Goal: Task Accomplishment & Management: Manage account settings

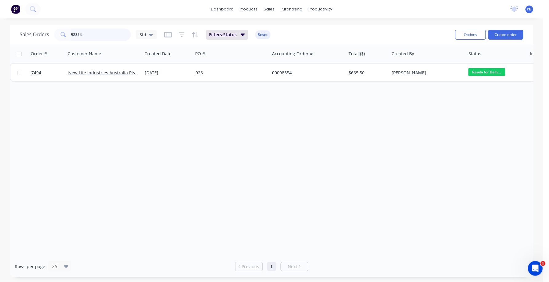
click at [92, 39] on input "98354" at bounding box center [101, 35] width 60 height 12
type input "98208"
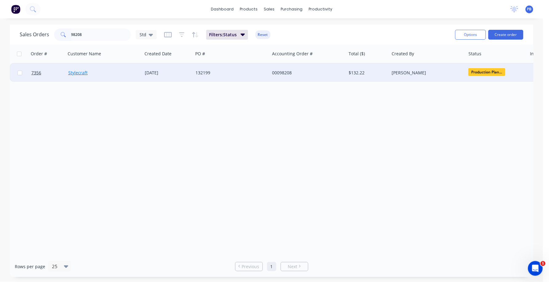
click at [81, 72] on link "Stylecraft" at bounding box center [77, 73] width 19 height 6
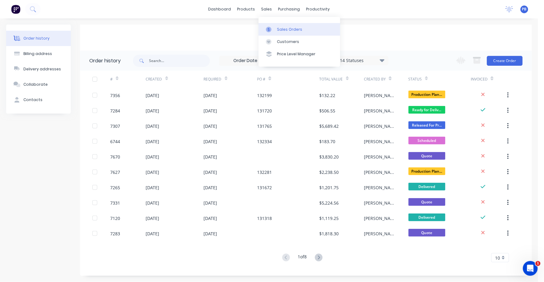
click at [286, 28] on div "Sales Orders" at bounding box center [289, 30] width 25 height 6
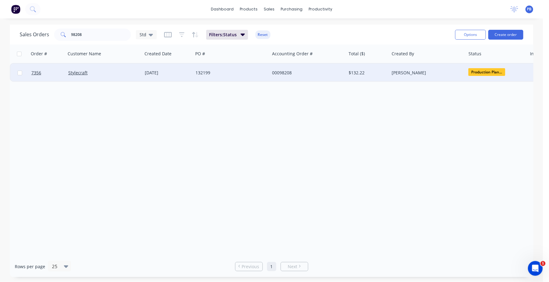
click at [280, 71] on div "00098208" at bounding box center [306, 73] width 68 height 6
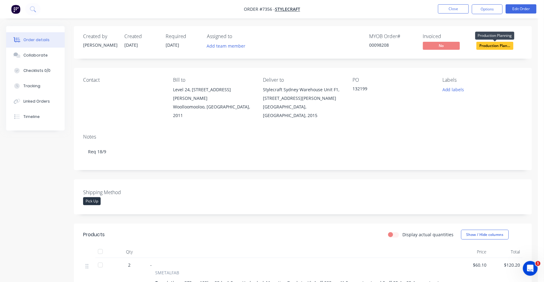
click at [493, 45] on span "Production Plan..." at bounding box center [494, 46] width 37 height 8
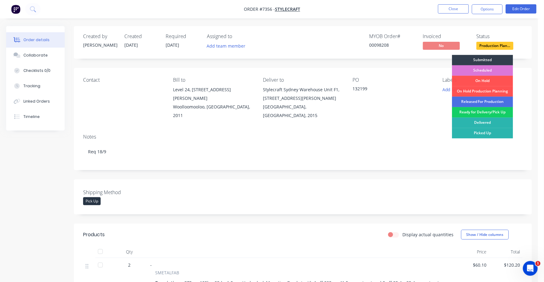
click at [480, 114] on div "Ready for Delivery/Pick Up" at bounding box center [482, 112] width 61 height 10
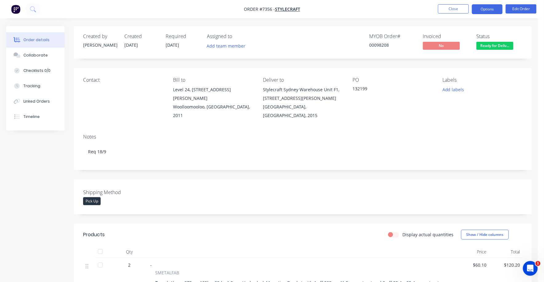
click at [484, 10] on button "Options" at bounding box center [487, 9] width 31 height 10
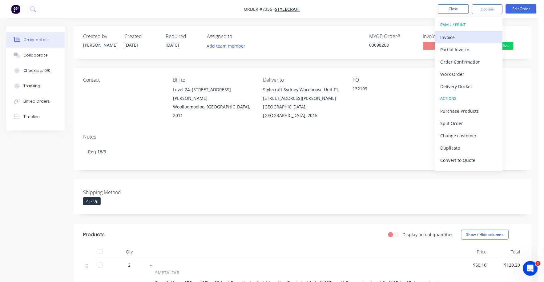
click at [444, 34] on div "Invoice" at bounding box center [468, 37] width 57 height 9
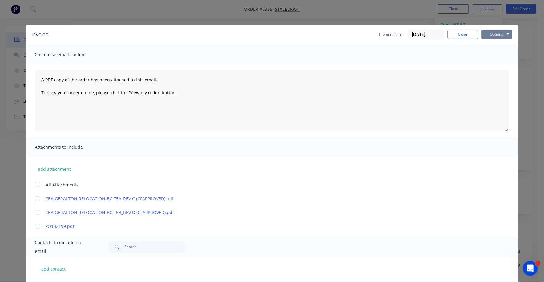
click at [494, 34] on button "Options" at bounding box center [496, 34] width 31 height 9
click at [492, 54] on button "Print" at bounding box center [500, 55] width 39 height 10
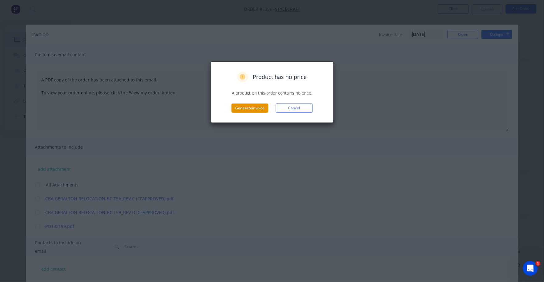
click at [251, 107] on button "Generate invoice" at bounding box center [249, 108] width 37 height 9
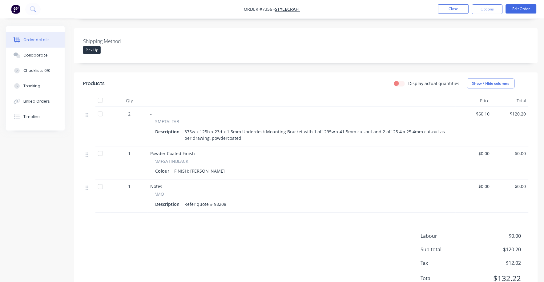
scroll to position [131, 0]
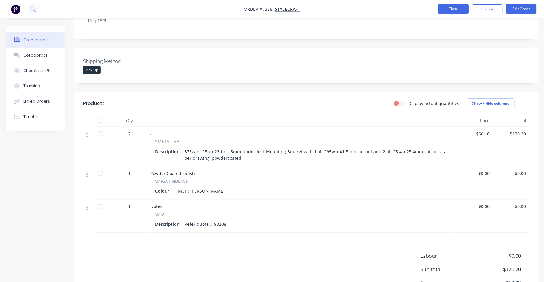
click at [457, 9] on button "Close" at bounding box center [453, 8] width 31 height 9
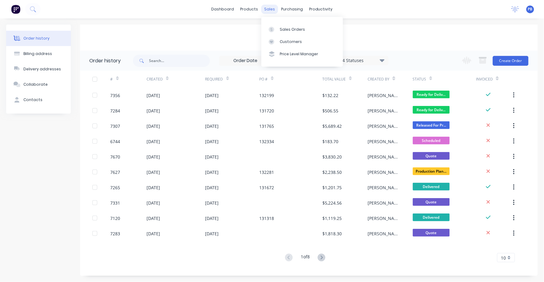
click at [269, 8] on div "sales" at bounding box center [269, 9] width 17 height 9
click at [290, 28] on div "Sales Orders" at bounding box center [292, 30] width 25 height 6
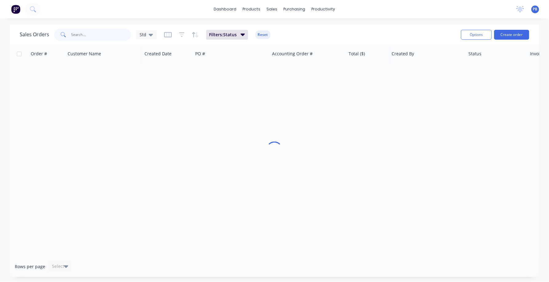
click at [82, 35] on input "text" at bounding box center [101, 35] width 60 height 12
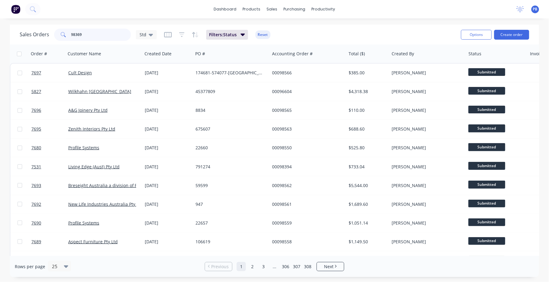
type input "98369"
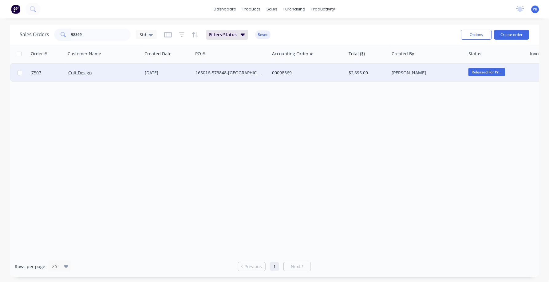
click at [286, 70] on div "00098369" at bounding box center [306, 73] width 68 height 6
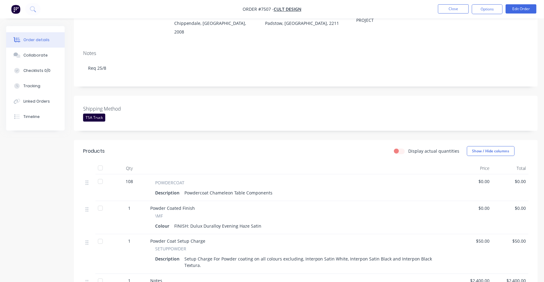
scroll to position [115, 0]
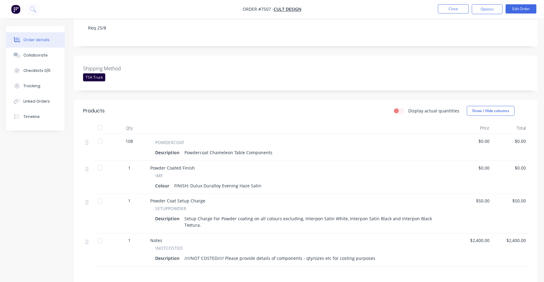
click at [485, 138] on span "$0.00" at bounding box center [474, 141] width 32 height 6
click at [523, 12] on button "Edit Order" at bounding box center [520, 8] width 31 height 9
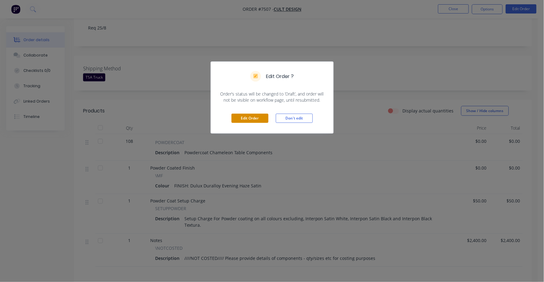
click at [244, 120] on button "Edit Order" at bounding box center [249, 118] width 37 height 9
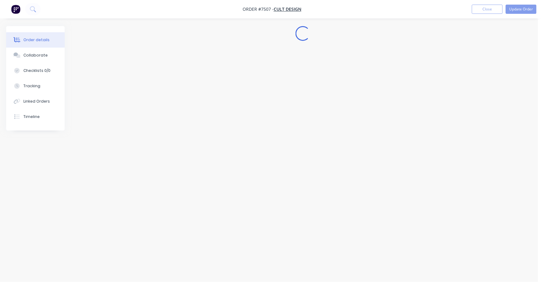
scroll to position [0, 0]
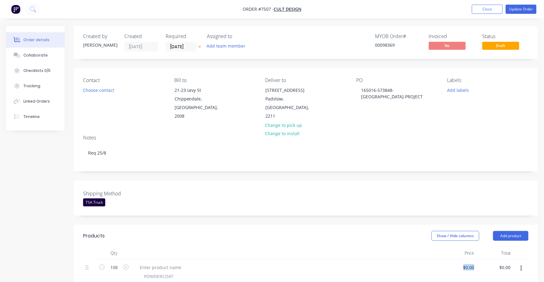
drag, startPoint x: 478, startPoint y: 257, endPoint x: 446, endPoint y: 257, distance: 32.3
click at [446, 260] on div "108 POWDERCOAT Description Powdercoat Chameleon Table Components $0.00 $0.00 $0…" at bounding box center [305, 278] width 445 height 36
drag, startPoint x: 446, startPoint y: 257, endPoint x: 340, endPoint y: 255, distance: 106.4
click at [340, 260] on div "POWDERCOAT Description Powdercoat Chameleon Table Components" at bounding box center [286, 278] width 308 height 36
type input "$67.00"
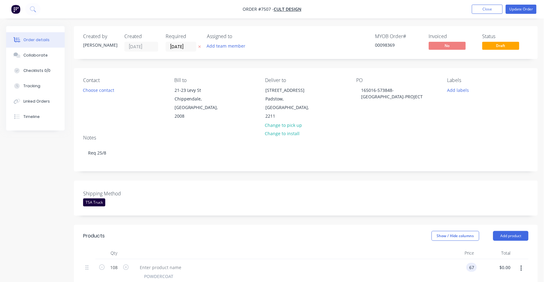
type input "$7,236.00"
click at [413, 225] on header "Products Show / Hide columns Add product" at bounding box center [306, 236] width 464 height 22
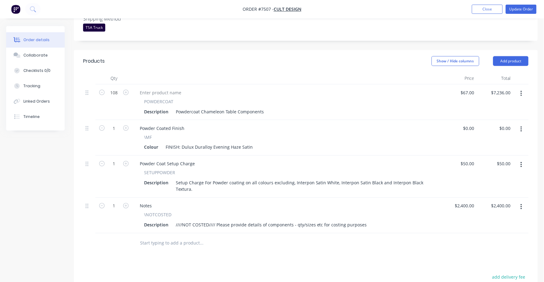
scroll to position [153, 0]
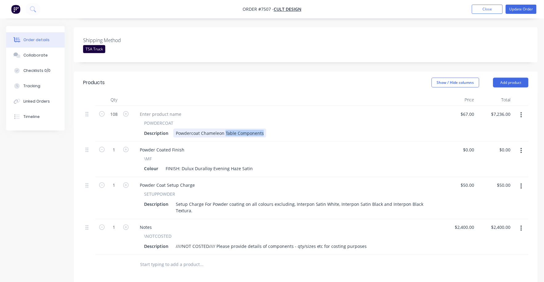
drag, startPoint x: 224, startPoint y: 124, endPoint x: 268, endPoint y: 124, distance: 43.4
click at [268, 129] on div "Description Powdercoat Chameleon Table Components" at bounding box center [284, 133] width 287 height 9
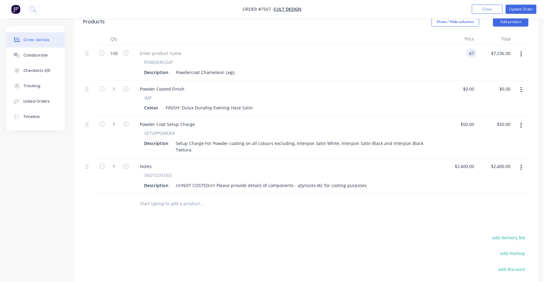
scroll to position [231, 0]
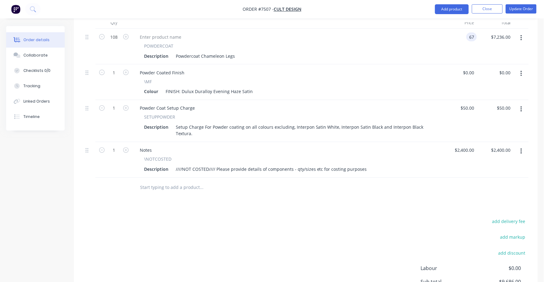
type input "$67.00"
click at [173, 183] on input "text" at bounding box center [201, 188] width 123 height 12
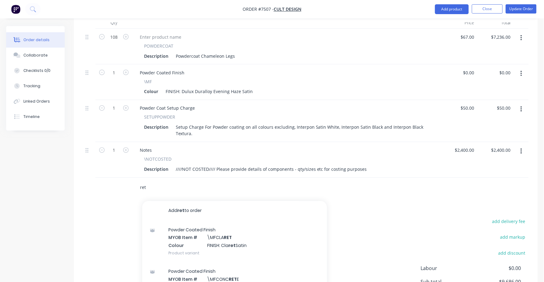
click at [149, 182] on input "ret" at bounding box center [201, 188] width 123 height 12
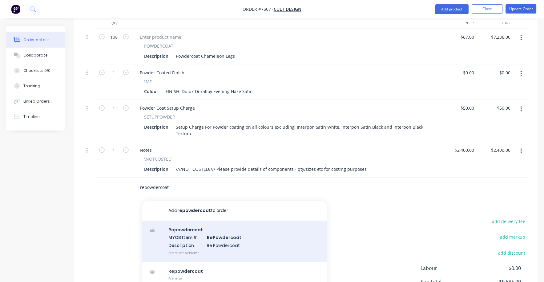
type input "repowdercoat"
click at [225, 232] on div "Repowdercoat MYOB Item # RePowdercoat Description Re Powdercoat Product variant" at bounding box center [234, 242] width 185 height 42
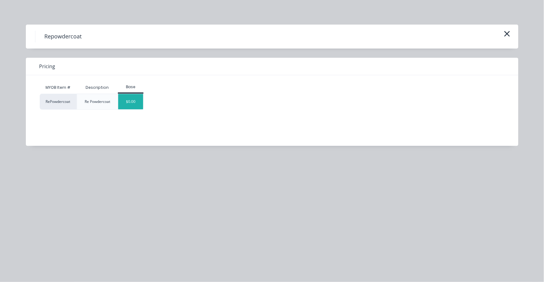
click at [135, 102] on div "$0.00" at bounding box center [130, 101] width 25 height 15
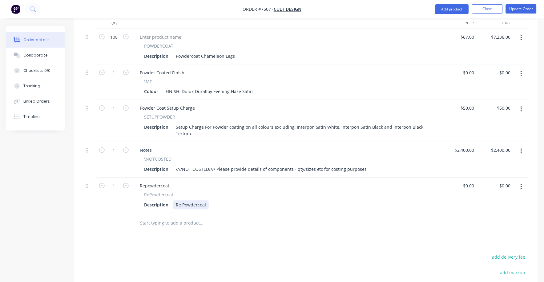
click at [212, 201] on div "Description Re Powdercoat" at bounding box center [284, 205] width 287 height 9
click at [227, 201] on div "Description Re Powdercoat Beams" at bounding box center [284, 205] width 287 height 9
click at [470, 182] on input "0" at bounding box center [472, 186] width 7 height 9
type input "$3.50"
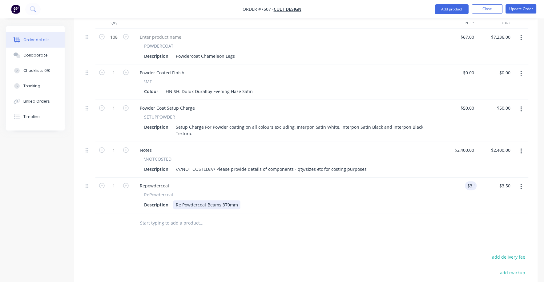
click at [411, 201] on div "Description Re Powdercoat Beams 370mm" at bounding box center [284, 205] width 287 height 9
click at [114, 42] on input "1" at bounding box center [114, 37] width 16 height 9
type input "97"
type input "$339.50"
click at [421, 223] on div at bounding box center [305, 224] width 445 height 20
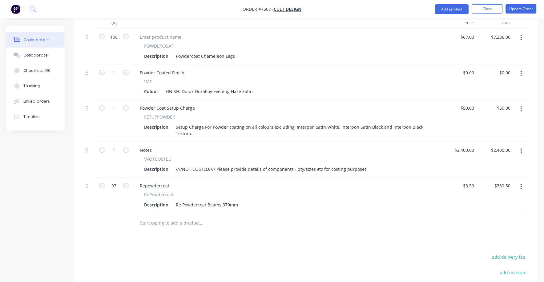
click at [413, 214] on div at bounding box center [305, 224] width 445 height 20
click at [471, 182] on input "3.5" at bounding box center [469, 186] width 14 height 9
type input "$3.50"
click at [456, 192] on div "$3.50 3.5" at bounding box center [458, 196] width 37 height 36
click at [520, 182] on button "button" at bounding box center [521, 187] width 14 height 11
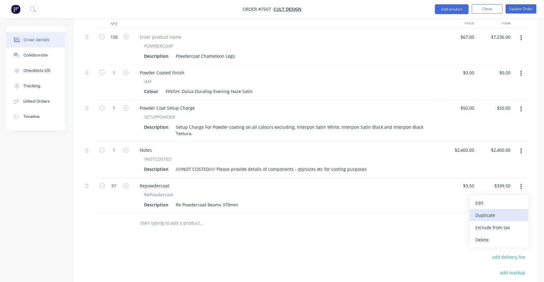
click at [485, 211] on div "Duplicate" at bounding box center [498, 215] width 47 height 9
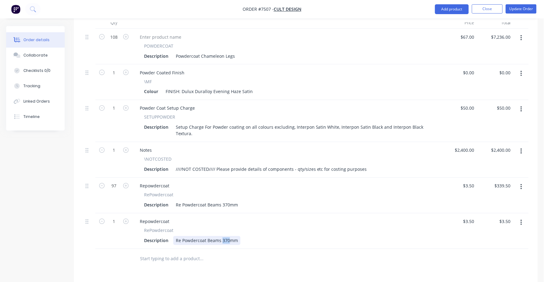
drag, startPoint x: 221, startPoint y: 231, endPoint x: 227, endPoint y: 231, distance: 6.5
click at [227, 237] on div "Re Powdercoat Beams 370mm" at bounding box center [206, 241] width 67 height 9
click at [125, 219] on icon "button" at bounding box center [126, 222] width 6 height 6
type input "2"
type input "$7.00"
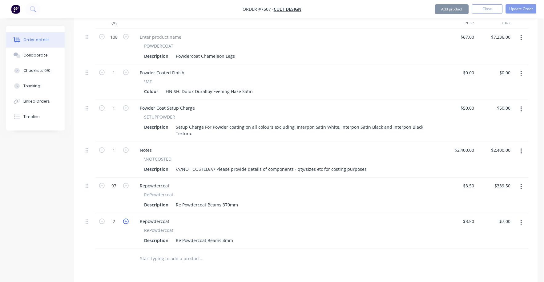
click at [125, 219] on icon "button" at bounding box center [126, 222] width 6 height 6
type input "3"
type input "$10.50"
click at [125, 219] on icon "button" at bounding box center [126, 222] width 6 height 6
type input "4"
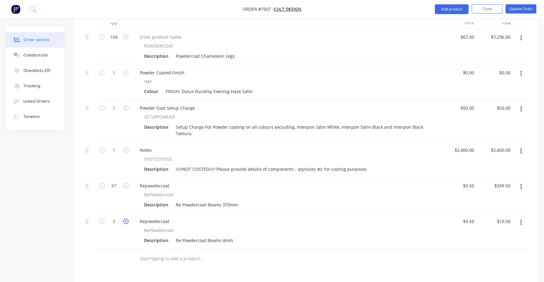
type input "$14.00"
click at [125, 219] on icon "button" at bounding box center [126, 222] width 6 height 6
type input "5"
type input "$17.50"
click at [102, 219] on icon "button" at bounding box center [102, 222] width 6 height 6
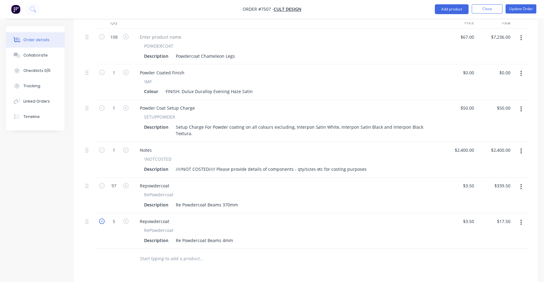
type input "4"
type input "$14.00"
click at [223, 237] on div "Re Powdercoat Beams 4mm" at bounding box center [204, 241] width 62 height 9
click at [290, 228] on div "RePowdercoat" at bounding box center [286, 231] width 284 height 6
click at [467, 182] on div "3.5 3.5" at bounding box center [471, 186] width 9 height 9
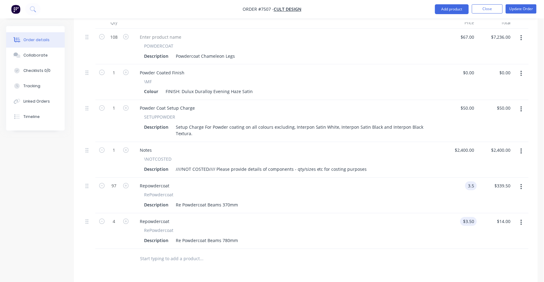
type input "$3.50"
click at [474, 217] on input "3.5" at bounding box center [471, 221] width 9 height 9
type input "$7.00"
type input "$28.00"
click at [371, 228] on div "RePowdercoat" at bounding box center [286, 231] width 284 height 6
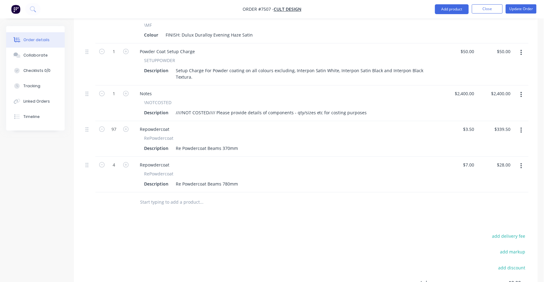
scroll to position [307, 0]
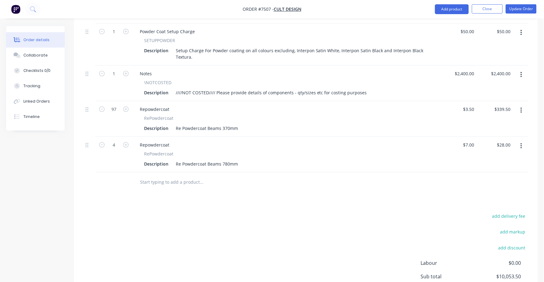
click at [522, 141] on button "button" at bounding box center [521, 146] width 14 height 11
click at [488, 170] on div "Duplicate" at bounding box center [498, 174] width 47 height 9
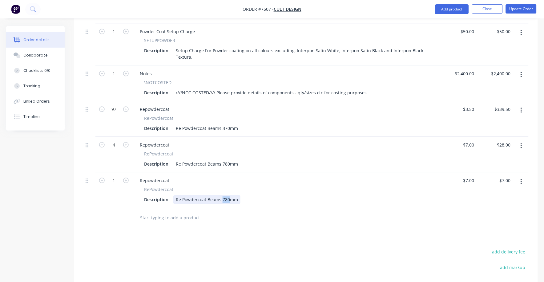
drag, startPoint x: 221, startPoint y: 191, endPoint x: 229, endPoint y: 191, distance: 7.7
click at [229, 196] on div "Re Powdercoat Beams 780mm" at bounding box center [206, 200] width 67 height 9
type input "$7.10"
type input "$28.40"
click at [473, 177] on input "7" at bounding box center [469, 181] width 14 height 9
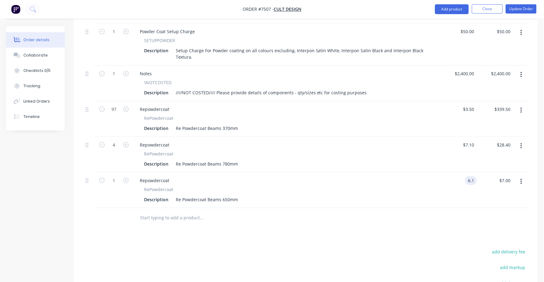
type input "$6.10"
click at [404, 209] on div at bounding box center [305, 219] width 445 height 20
click at [471, 141] on input "7.1" at bounding box center [471, 145] width 9 height 9
type input "$7.05"
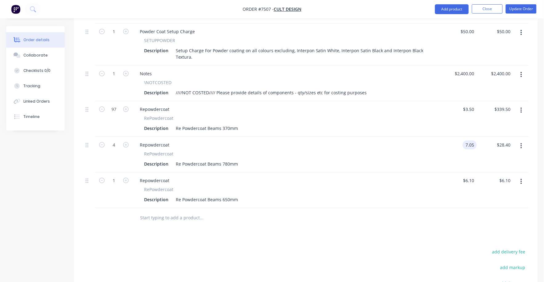
type input "$28.20"
click at [441, 153] on div "$7.05 7.05" at bounding box center [458, 155] width 37 height 36
click at [127, 178] on icon "button" at bounding box center [126, 181] width 6 height 6
type input "2"
type input "$12.20"
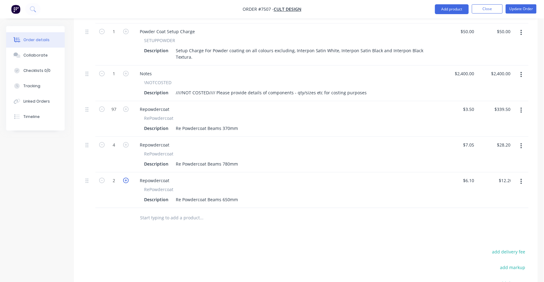
click at [127, 178] on icon "button" at bounding box center [126, 181] width 6 height 6
type input "3"
type input "$18.30"
click at [100, 178] on icon "button" at bounding box center [102, 181] width 6 height 6
type input "2"
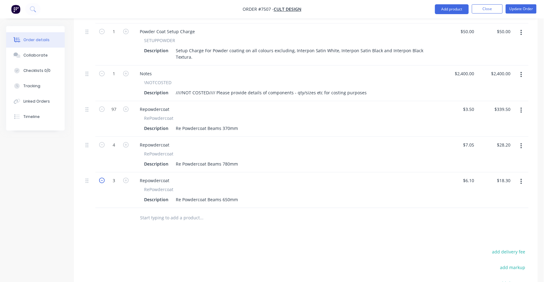
type input "$12.20"
click at [521, 179] on icon "button" at bounding box center [521, 182] width 2 height 7
click at [492, 206] on div "Duplicate" at bounding box center [498, 210] width 47 height 9
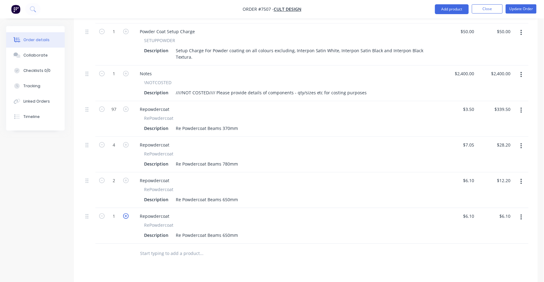
click at [125, 214] on icon "button" at bounding box center [126, 217] width 6 height 6
type input "2"
type input "$12.20"
click at [226, 231] on div "Re Powdercoat Beams 650mm" at bounding box center [206, 235] width 67 height 9
click at [472, 212] on input "6.1" at bounding box center [469, 216] width 14 height 9
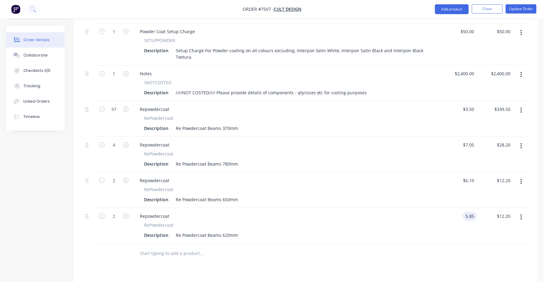
type input "$5.85"
type input "$11.70"
click at [522, 214] on icon "button" at bounding box center [521, 217] width 2 height 7
click at [490, 242] on div "Duplicate" at bounding box center [498, 246] width 47 height 9
drag, startPoint x: 221, startPoint y: 261, endPoint x: 227, endPoint y: 261, distance: 5.8
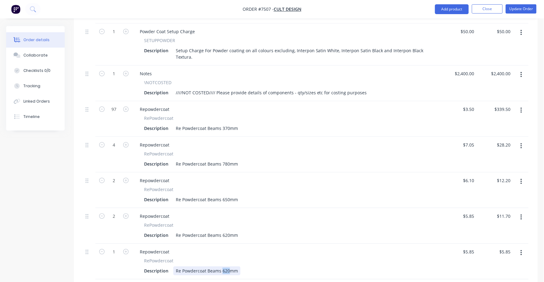
click at [227, 267] on div "Re Powdercoat Beams 620mm" at bounding box center [206, 271] width 67 height 9
click at [126, 249] on icon "button" at bounding box center [126, 252] width 6 height 6
type input "2"
type input "$11.70"
click at [126, 249] on icon "button" at bounding box center [126, 252] width 6 height 6
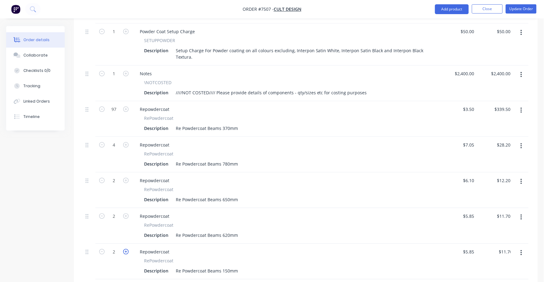
type input "3"
type input "$17.55"
click at [126, 249] on icon "button" at bounding box center [126, 252] width 6 height 6
type input "4"
type input "$23.40"
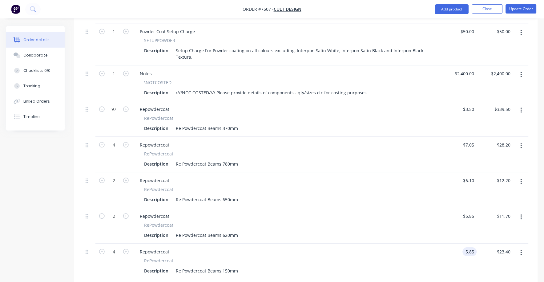
click at [471, 248] on input "5.85" at bounding box center [471, 252] width 12 height 9
type input "$2.40"
type input "$9.60"
click at [412, 212] on div "Repowdercoat" at bounding box center [286, 216] width 303 height 9
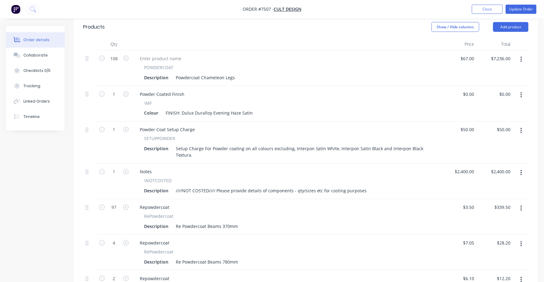
scroll to position [231, 0]
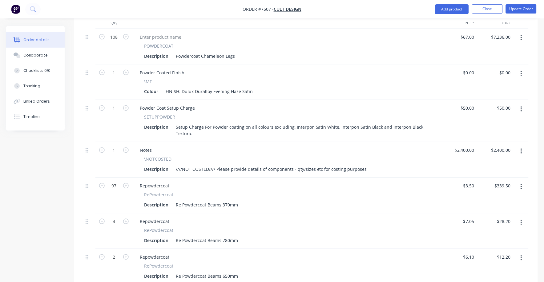
click at [522, 146] on button "button" at bounding box center [521, 151] width 14 height 11
click at [486, 200] on div "Delete" at bounding box center [498, 204] width 47 height 9
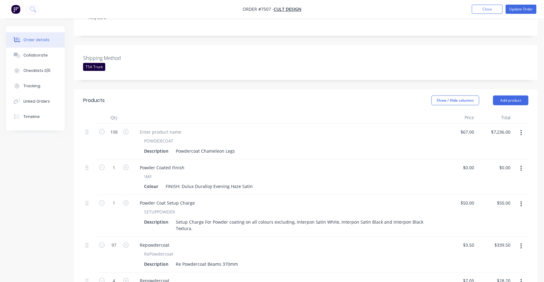
scroll to position [115, 0]
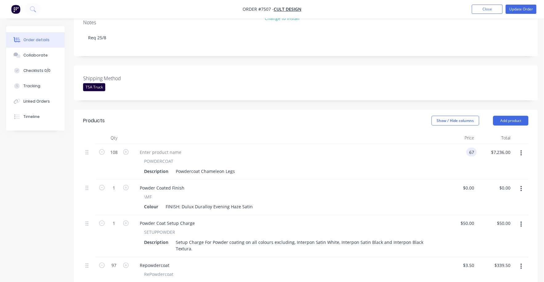
click at [469, 148] on input "67" at bounding box center [472, 152] width 8 height 9
type input "$62.00"
type input "$6,696.00"
click at [407, 133] on div at bounding box center [286, 138] width 308 height 12
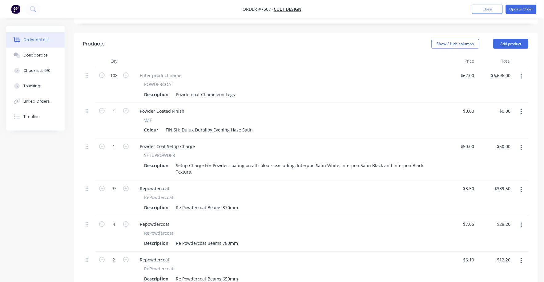
scroll to position [153, 0]
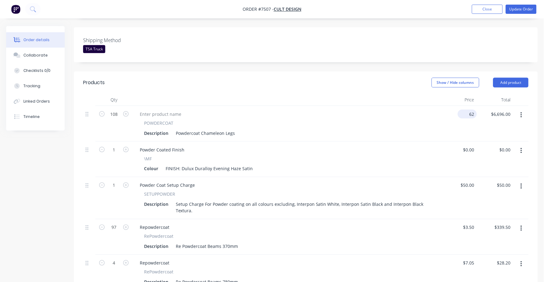
click at [470, 110] on input "62" at bounding box center [468, 114] width 17 height 9
type input "$60.00"
type input "$6,480.00"
click at [433, 121] on div "POWDERCOAT Description Powdercoat Chameleon Legs" at bounding box center [286, 129] width 303 height 18
click at [102, 111] on icon "button" at bounding box center [102, 114] width 6 height 6
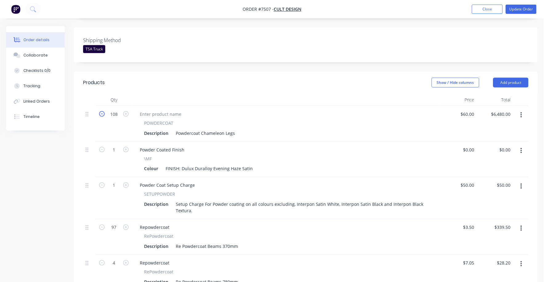
type input "107"
type input "$6,420.00"
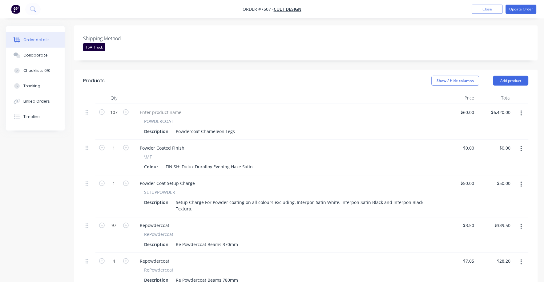
scroll to position [155, 0]
click at [472, 109] on input "60" at bounding box center [472, 113] width 8 height 9
type input "$58.00"
type input "$6,206.00"
click at [383, 144] on div "Powder Coated Finish" at bounding box center [286, 148] width 303 height 9
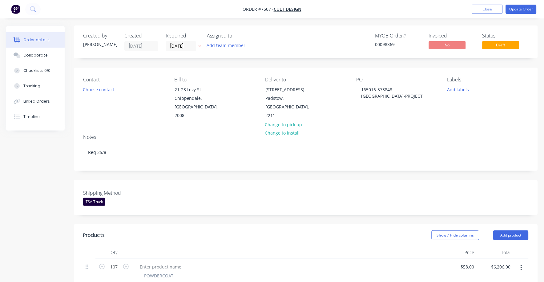
scroll to position [0, 0]
click at [521, 10] on button "Update Order" at bounding box center [520, 9] width 31 height 9
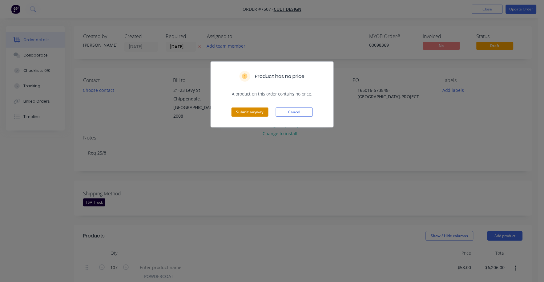
click at [256, 114] on button "Submit anyway" at bounding box center [249, 112] width 37 height 9
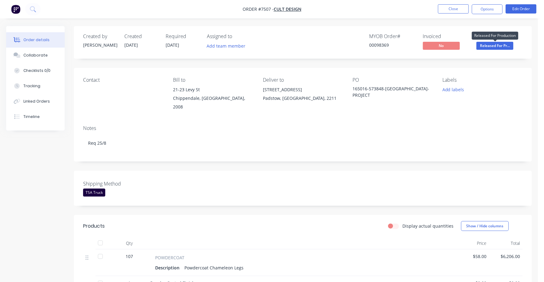
click at [490, 43] on span "Released For Pr..." at bounding box center [494, 46] width 37 height 8
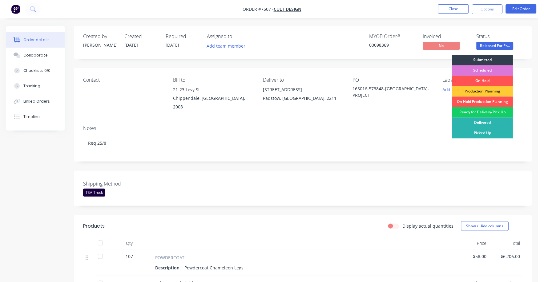
click at [489, 113] on div "Ready for Delivery/Pick Up" at bounding box center [482, 112] width 61 height 10
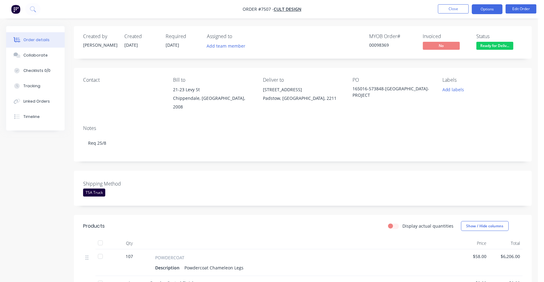
drag, startPoint x: 487, startPoint y: 8, endPoint x: 481, endPoint y: 10, distance: 5.9
click at [486, 8] on button "Options" at bounding box center [487, 9] width 31 height 10
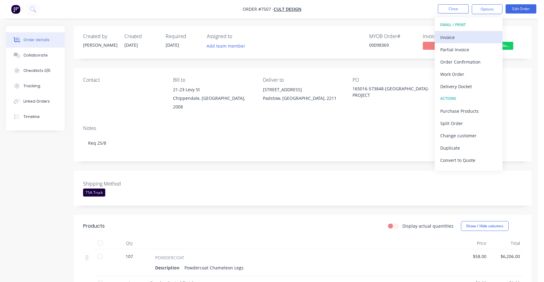
click at [448, 34] on div "Invoice" at bounding box center [468, 37] width 57 height 9
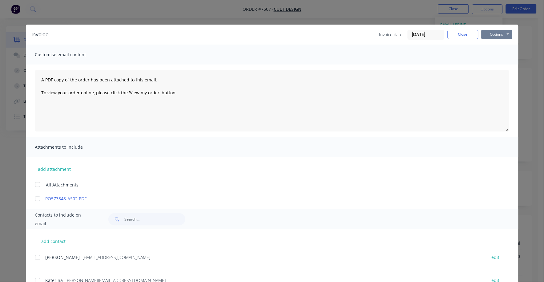
click at [490, 30] on button "Options" at bounding box center [496, 34] width 31 height 9
click at [492, 57] on button "Print" at bounding box center [500, 55] width 39 height 10
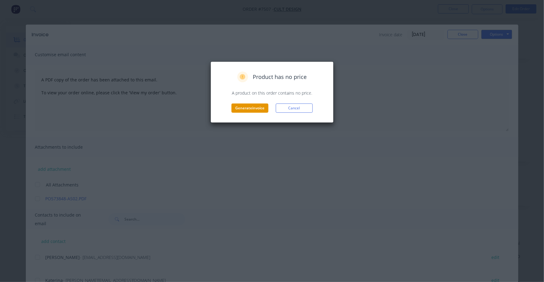
click at [246, 111] on button "Generate invoice" at bounding box center [249, 108] width 37 height 9
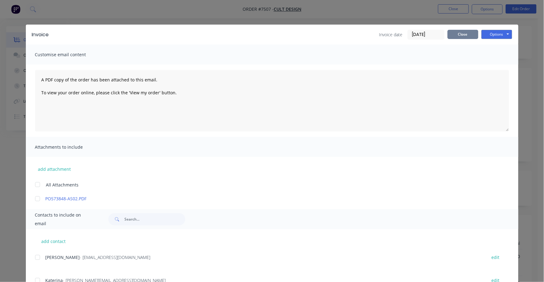
click at [450, 34] on button "Close" at bounding box center [462, 34] width 31 height 9
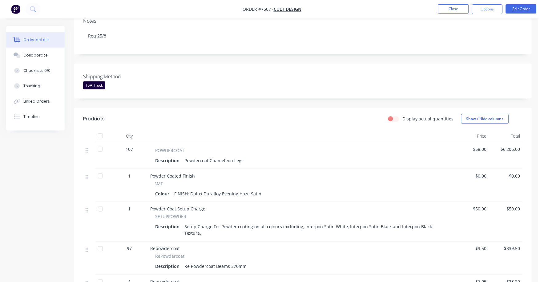
scroll to position [86, 0]
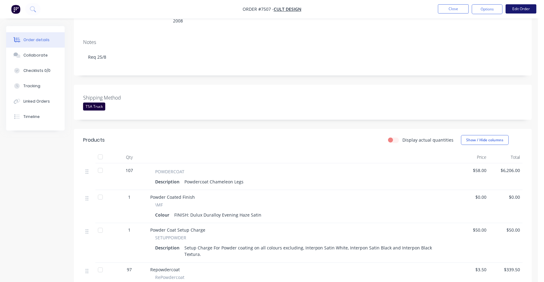
click at [521, 6] on button "Edit Order" at bounding box center [520, 8] width 31 height 9
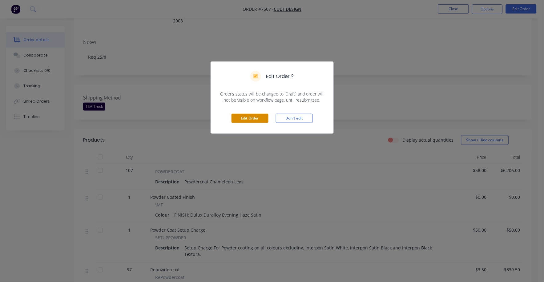
click at [242, 116] on button "Edit Order" at bounding box center [249, 118] width 37 height 9
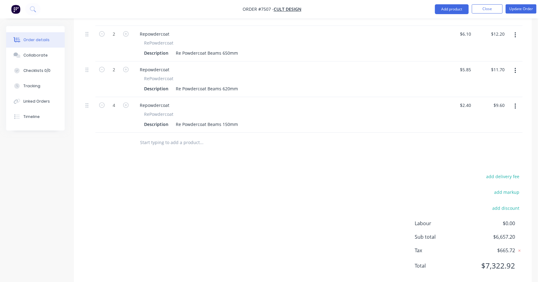
scroll to position [424, 0]
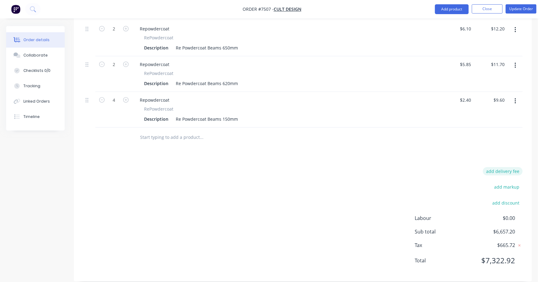
click at [511, 167] on button "add delivery fee" at bounding box center [503, 171] width 40 height 8
type input "75"
click input "submit" at bounding box center [0, 0] width 0 height 0
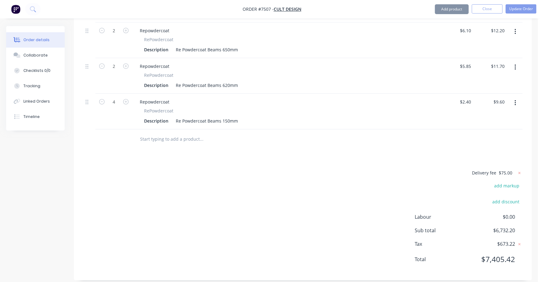
scroll to position [421, 0]
click at [428, 170] on div "Delivery fee $75.00 add markup add discount Labour $0.00 Sub total $6,732.20 Ta…" at bounding box center [302, 221] width 439 height 102
click at [525, 5] on button "Update Order" at bounding box center [520, 8] width 31 height 9
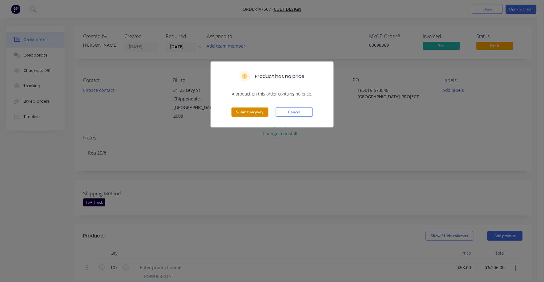
click at [253, 113] on button "Submit anyway" at bounding box center [249, 112] width 37 height 9
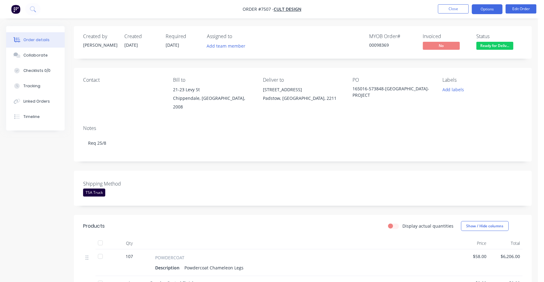
click at [485, 8] on button "Options" at bounding box center [487, 9] width 31 height 10
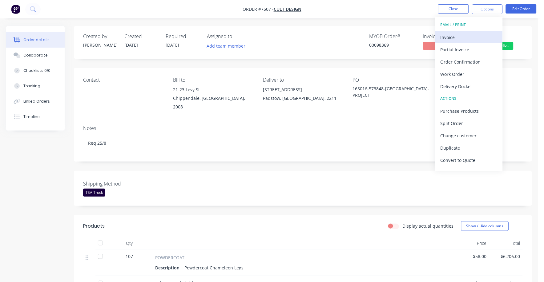
click at [443, 38] on div "Invoice" at bounding box center [468, 37] width 57 height 9
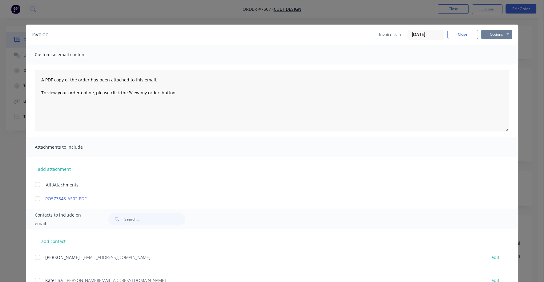
click at [484, 36] on button "Options" at bounding box center [496, 34] width 31 height 9
click at [484, 55] on button "Print" at bounding box center [500, 55] width 39 height 10
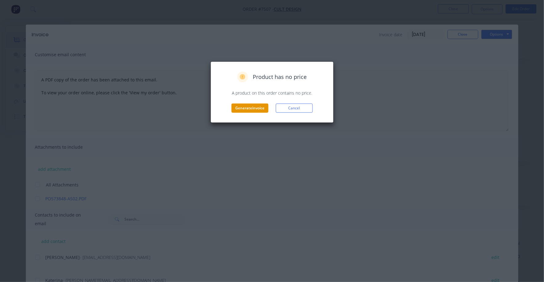
click at [239, 111] on button "Generate invoice" at bounding box center [249, 108] width 37 height 9
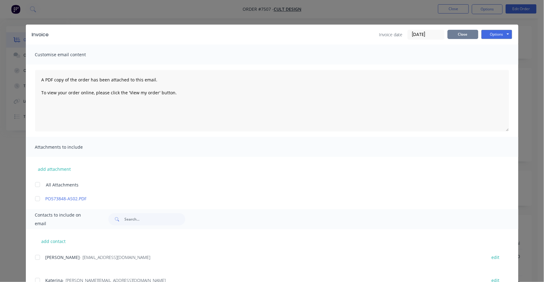
click at [463, 34] on button "Close" at bounding box center [462, 34] width 31 height 9
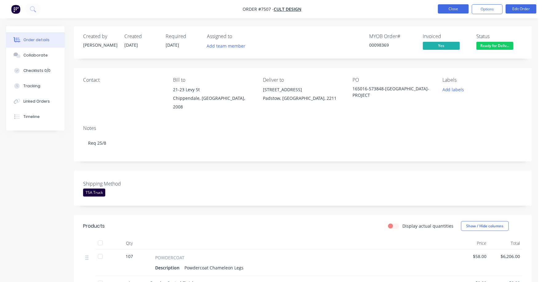
click at [452, 10] on button "Close" at bounding box center [453, 8] width 31 height 9
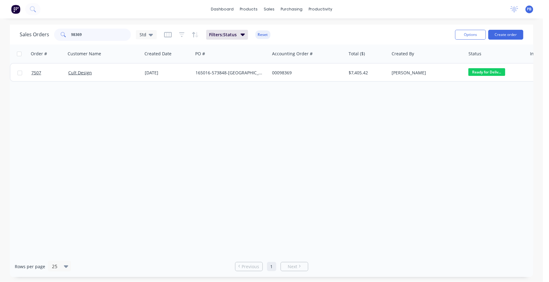
drag, startPoint x: 68, startPoint y: 36, endPoint x: 55, endPoint y: 34, distance: 13.1
click at [55, 34] on div "98369" at bounding box center [92, 35] width 77 height 12
type input "97572"
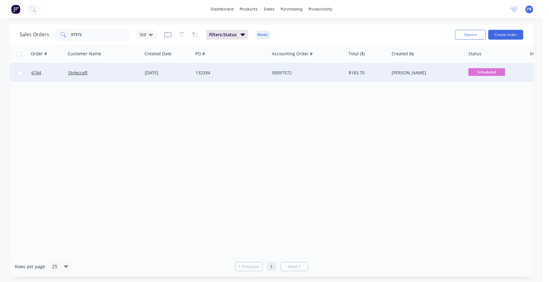
click at [285, 71] on div "00097572" at bounding box center [306, 73] width 68 height 6
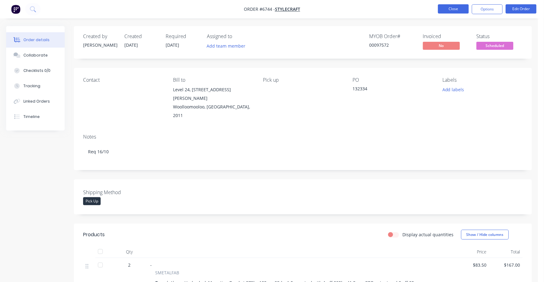
click at [459, 8] on button "Close" at bounding box center [453, 8] width 31 height 9
